Goal: Task Accomplishment & Management: Manage account settings

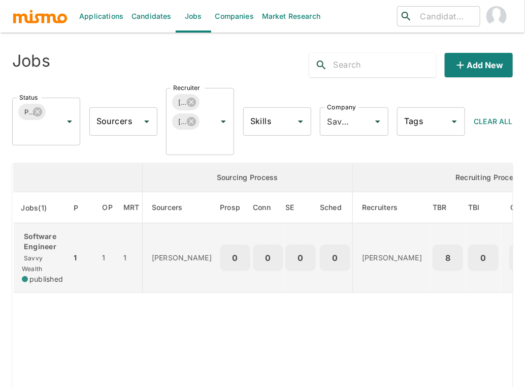
click at [47, 238] on p "Software Engineer" at bounding box center [42, 241] width 41 height 20
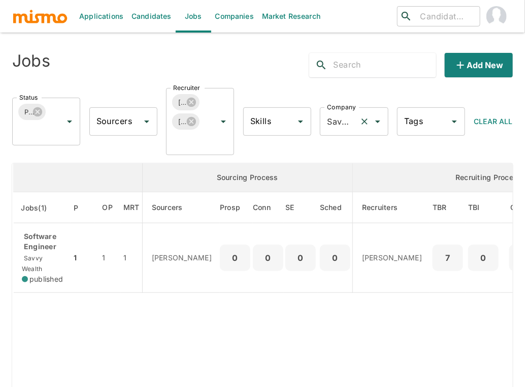
click at [364, 119] on icon "Clear" at bounding box center [365, 121] width 10 height 10
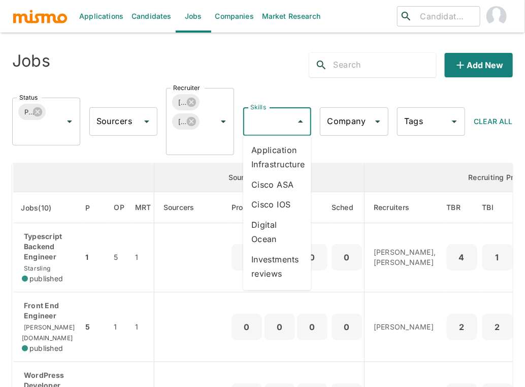
click at [264, 126] on input "Skills" at bounding box center [270, 121] width 44 height 19
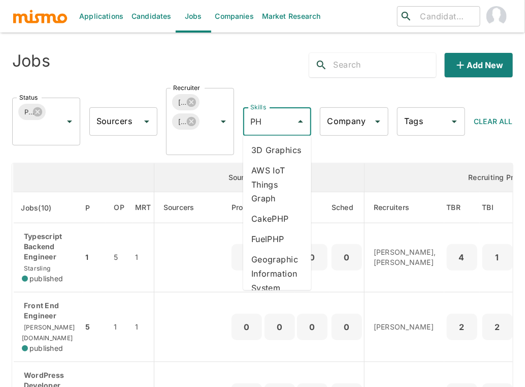
type input "PHP"
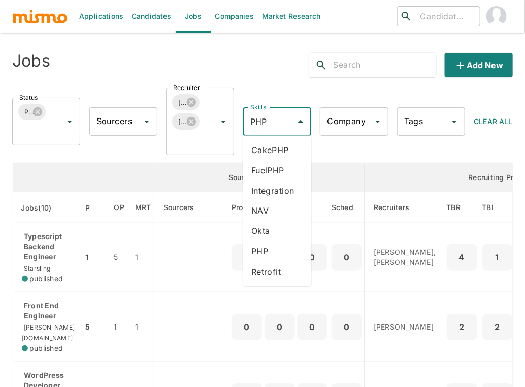
click at [261, 254] on li "PHP" at bounding box center [277, 251] width 68 height 20
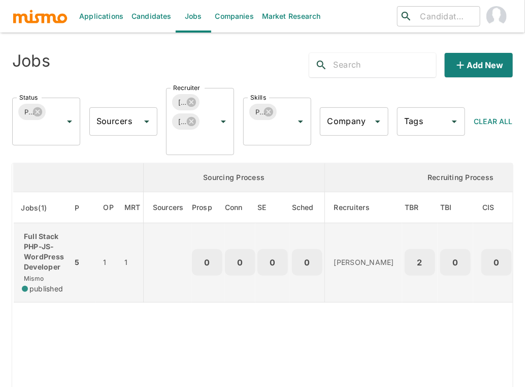
click at [51, 252] on p "Full Stack PHP-JS-WordPress Developer" at bounding box center [43, 251] width 42 height 41
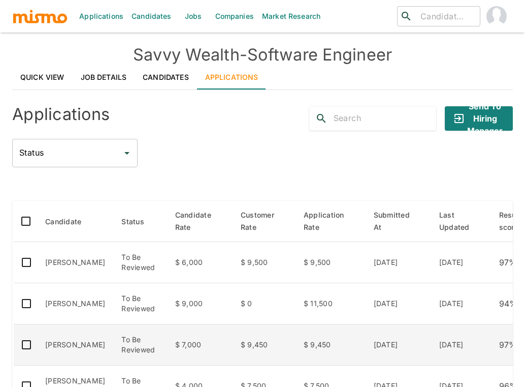
scroll to position [113, 0]
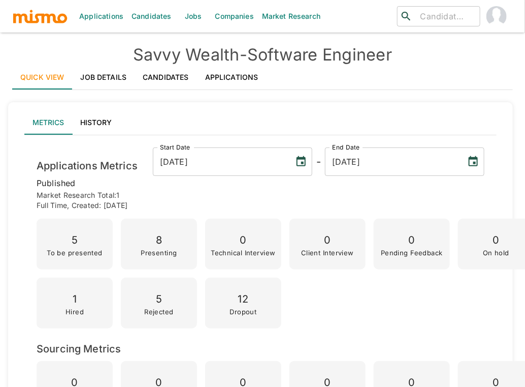
click at [235, 82] on link "Applications" at bounding box center [232, 77] width 70 height 24
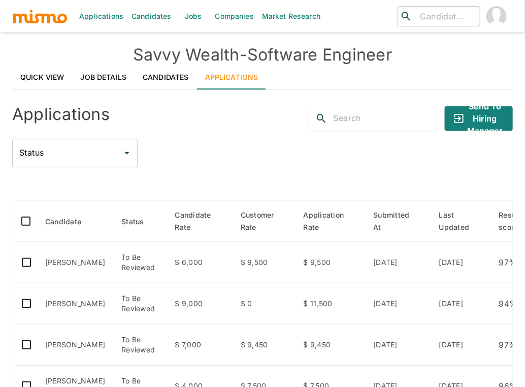
click at [168, 120] on div "Applications" at bounding box center [110, 114] width 212 height 33
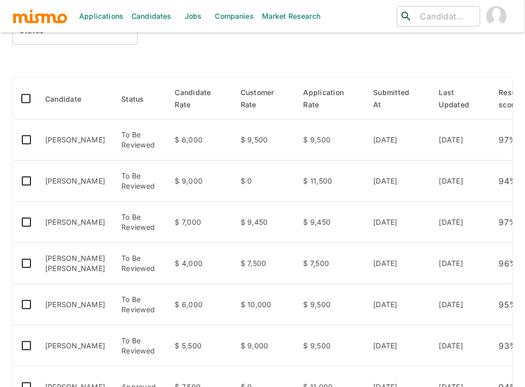
scroll to position [135, 0]
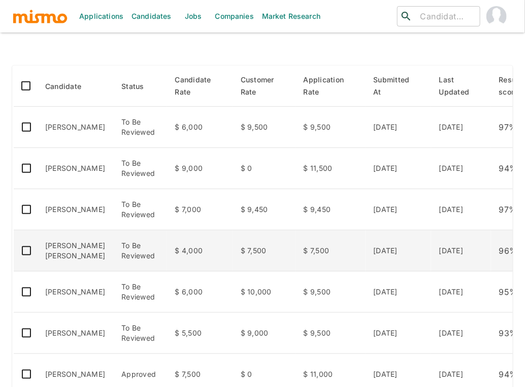
click at [59, 267] on td "[PERSON_NAME] [PERSON_NAME]" at bounding box center [75, 250] width 76 height 41
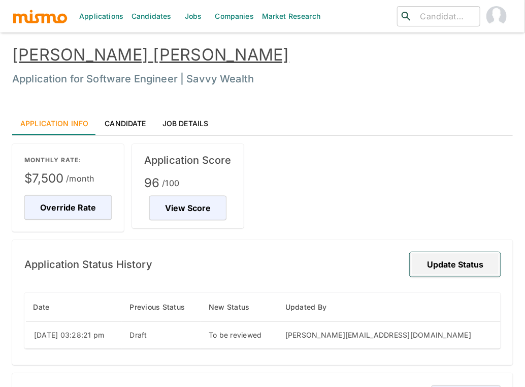
click at [474, 258] on button "Update Status" at bounding box center [455, 264] width 91 height 24
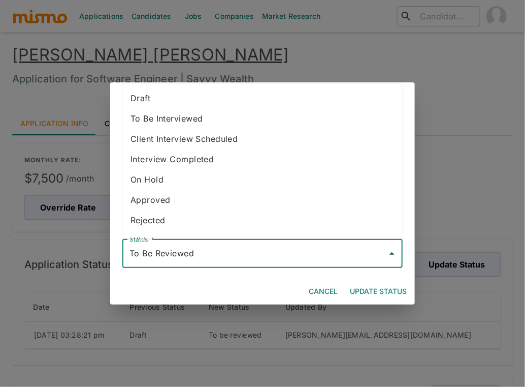
click at [280, 248] on input "To Be Reviewed" at bounding box center [255, 253] width 256 height 19
click at [160, 216] on li "Rejected" at bounding box center [262, 220] width 280 height 20
type input "Rejected"
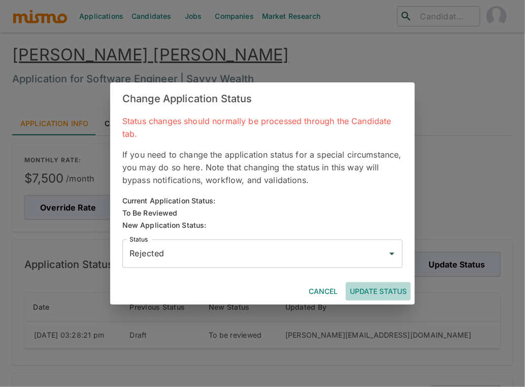
click at [370, 293] on button "Update Status" at bounding box center [378, 291] width 65 height 19
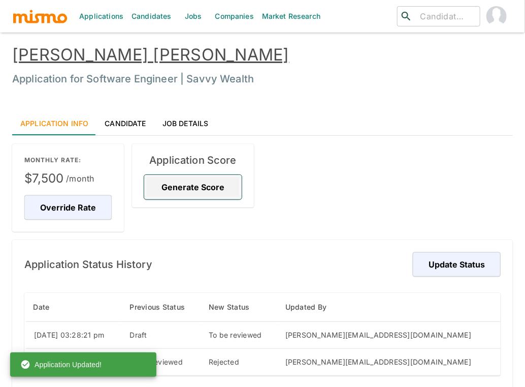
click at [191, 183] on button "Generate Score" at bounding box center [193, 187] width 98 height 24
